Goal: Entertainment & Leisure: Browse casually

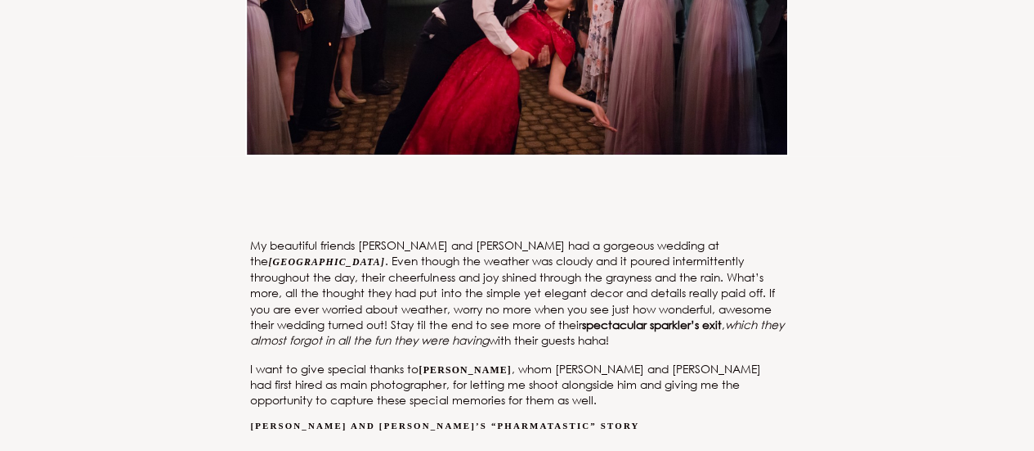
scroll to position [572, 0]
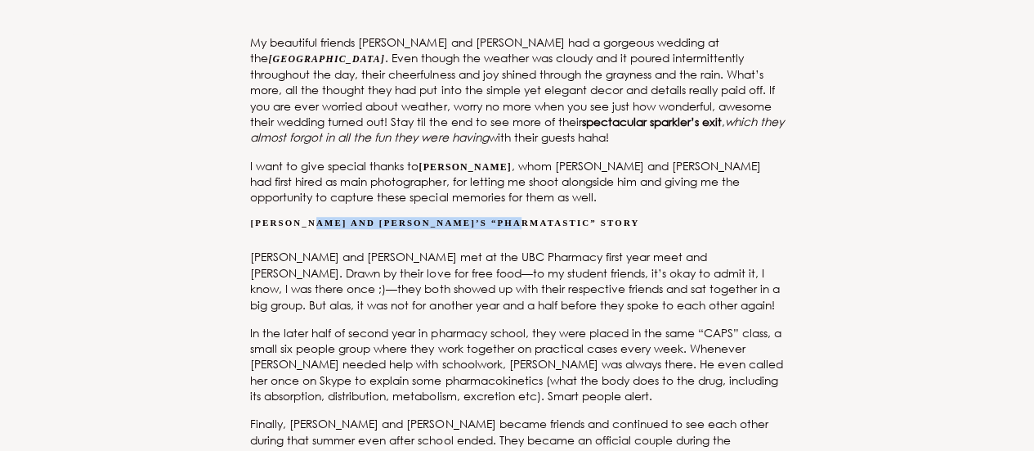
drag, startPoint x: 363, startPoint y: 223, endPoint x: 526, endPoint y: 225, distance: 162.7
drag, startPoint x: 327, startPoint y: 272, endPoint x: 355, endPoint y: 271, distance: 27.8
click at [355, 271] on p "[PERSON_NAME] and [PERSON_NAME] met at the UBC Pharmacy first year meet and [PE…" at bounding box center [516, 281] width 533 height 64
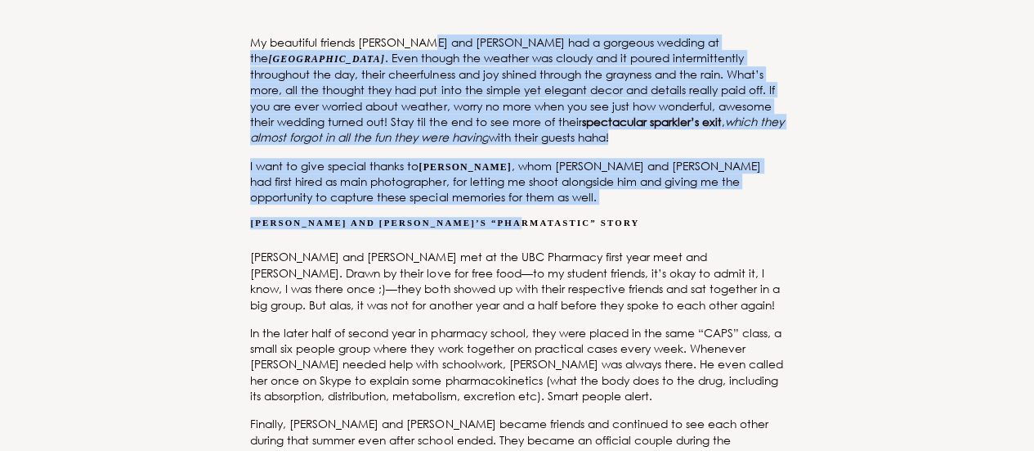
drag, startPoint x: 426, startPoint y: 52, endPoint x: 695, endPoint y: 215, distance: 314.4
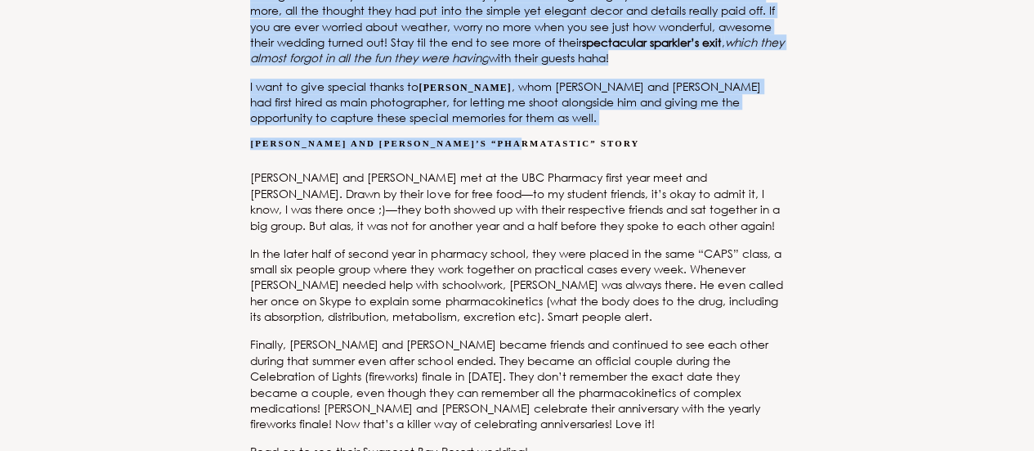
scroll to position [654, 0]
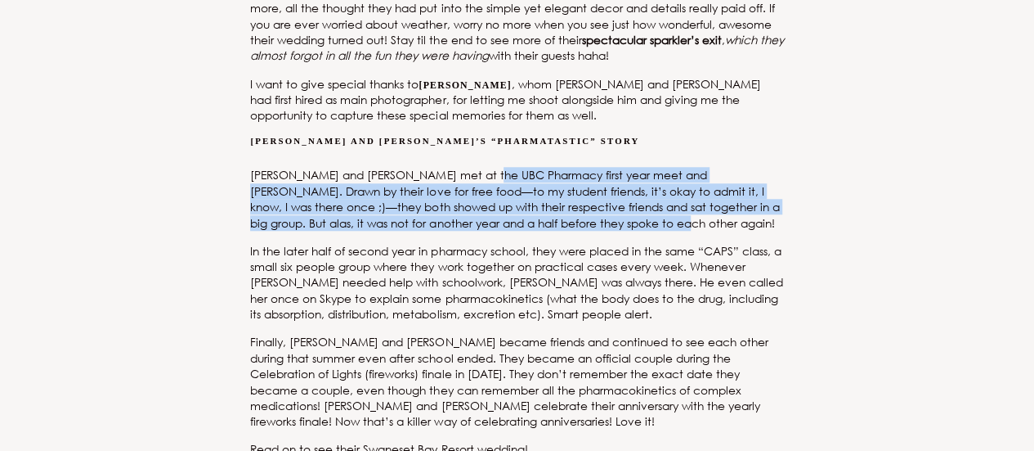
drag, startPoint x: 491, startPoint y: 180, endPoint x: 733, endPoint y: 231, distance: 247.5
click at [733, 231] on p "[PERSON_NAME] and [PERSON_NAME] met at the UBC Pharmacy first year meet and [PE…" at bounding box center [516, 199] width 533 height 64
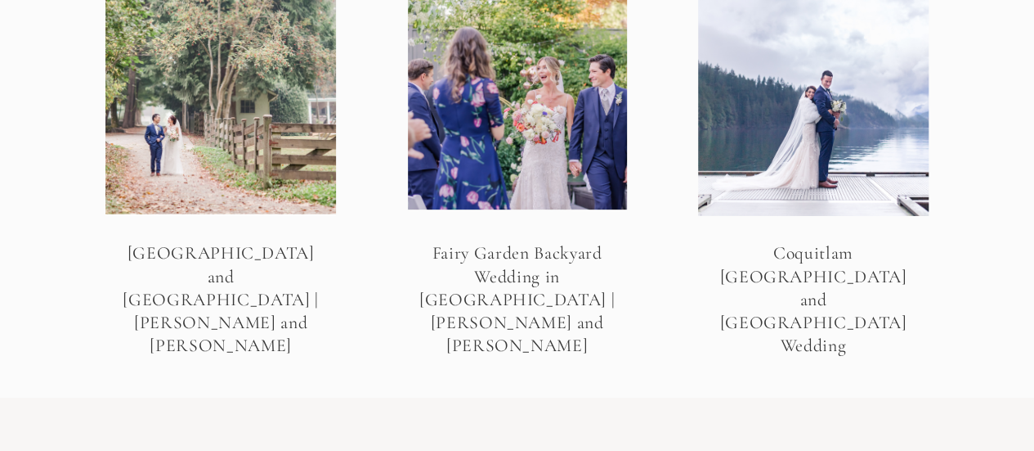
scroll to position [67490, 0]
